Goal: Answer question/provide support

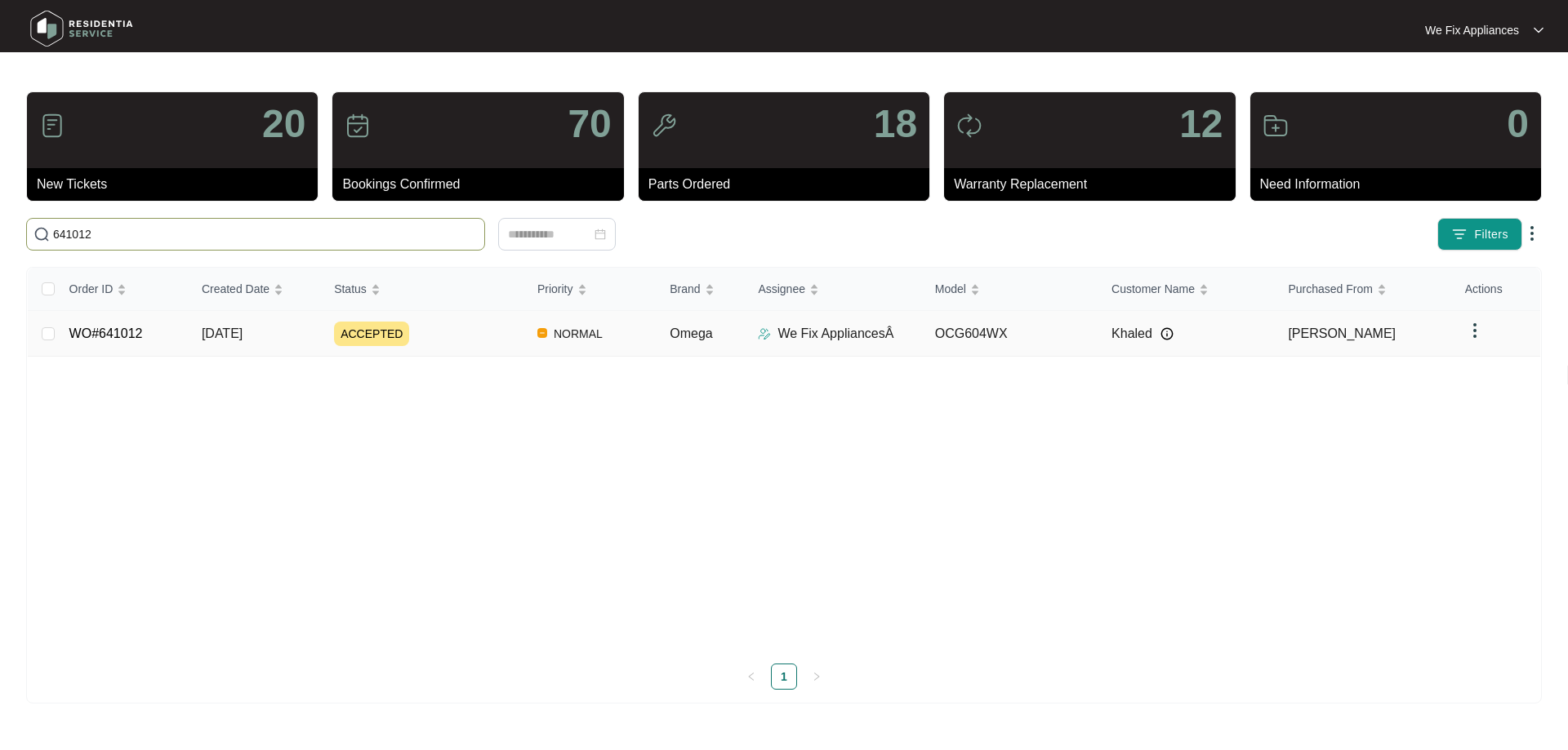
type input "641012"
click at [139, 332] on link "WO#641012" at bounding box center [106, 334] width 73 height 14
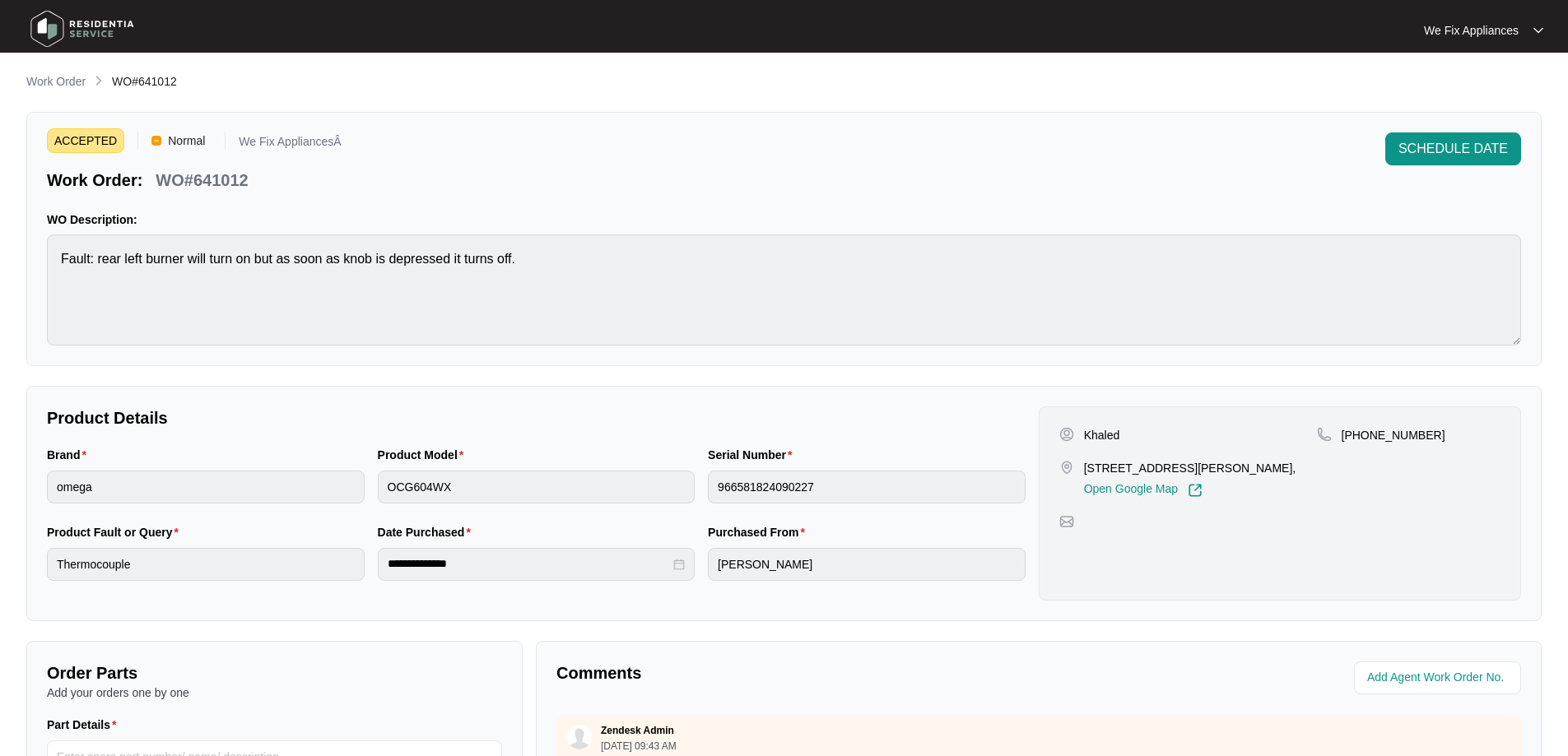
scroll to position [329, 0]
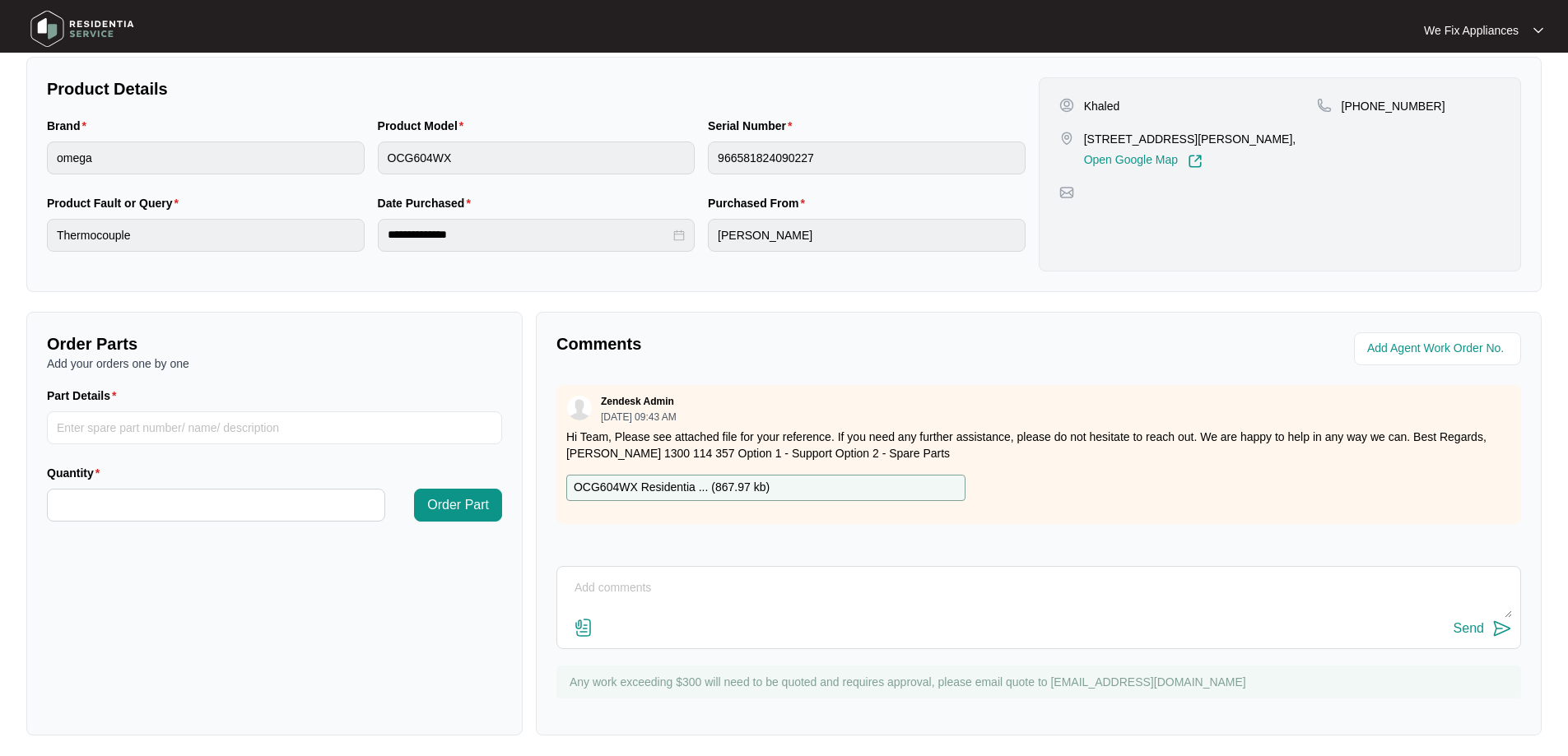
click at [773, 586] on textarea at bounding box center [1039, 596] width 946 height 43
type textarea "Hi team, left msg for customer to call back and book on service thank you."
click at [1462, 632] on div "Send" at bounding box center [1468, 629] width 31 height 15
click at [96, 24] on img at bounding box center [82, 29] width 115 height 49
